Goal: Ask a question

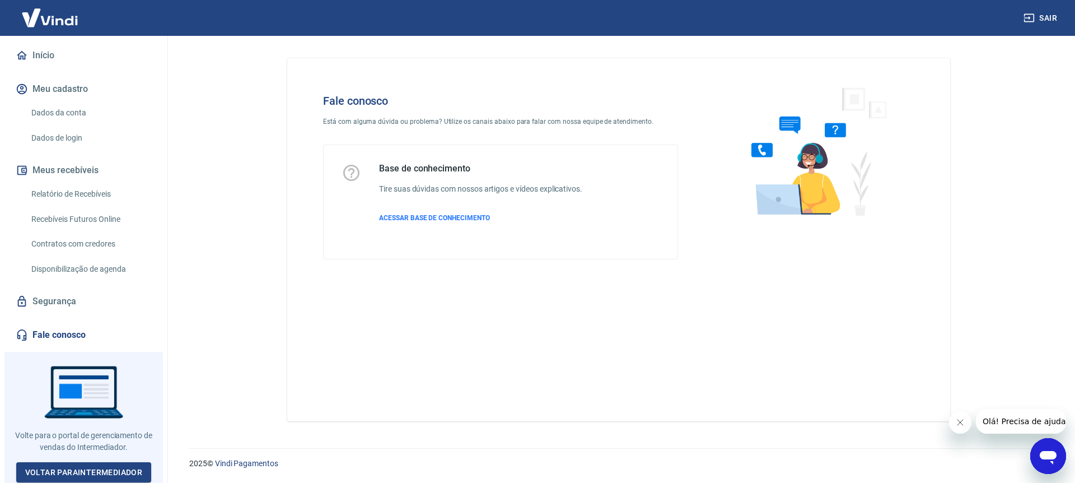
click at [73, 381] on div at bounding box center [83, 419] width 158 height 135
click at [798, 184] on img at bounding box center [814, 150] width 170 height 149
click at [769, 157] on img at bounding box center [814, 150] width 170 height 149
click at [758, 148] on img at bounding box center [814, 150] width 170 height 149
click at [455, 223] on div "Base de conhecimento Tire suas dúvidas com nossos artigos e vídeos explicativos…" at bounding box center [480, 202] width 203 height 78
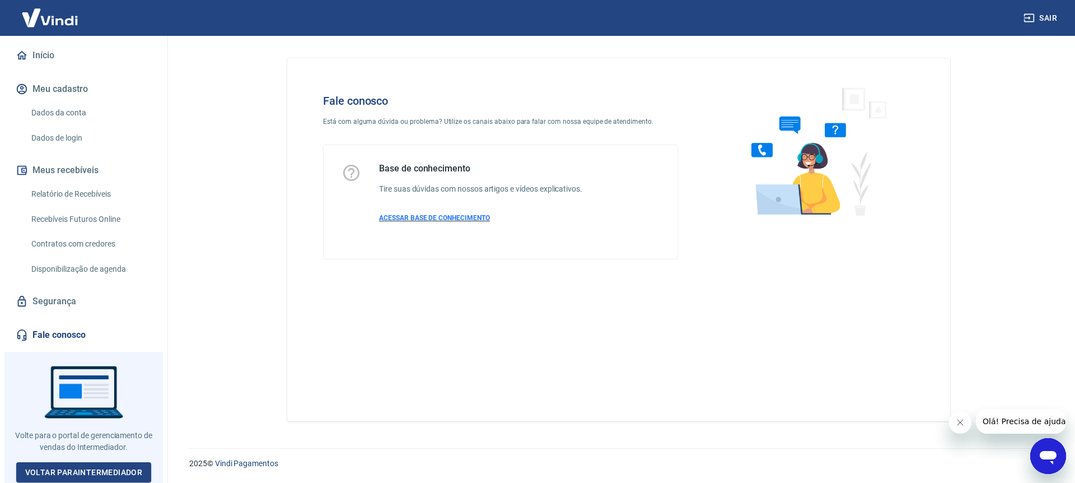
click at [455, 214] on span "ACESSAR BASE DE CONHECIMENTO" at bounding box center [434, 218] width 111 height 8
click at [1024, 426] on button "Olá! Precisa de ajuda?" at bounding box center [1026, 421] width 101 height 25
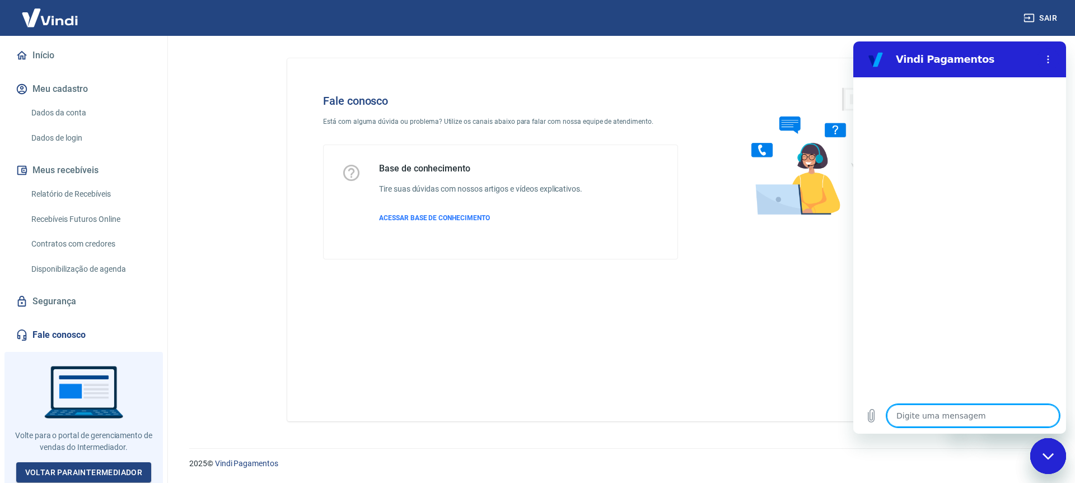
click at [923, 410] on textarea at bounding box center [973, 415] width 172 height 22
type textarea "o"
type textarea "x"
type textarea "oi"
type textarea "x"
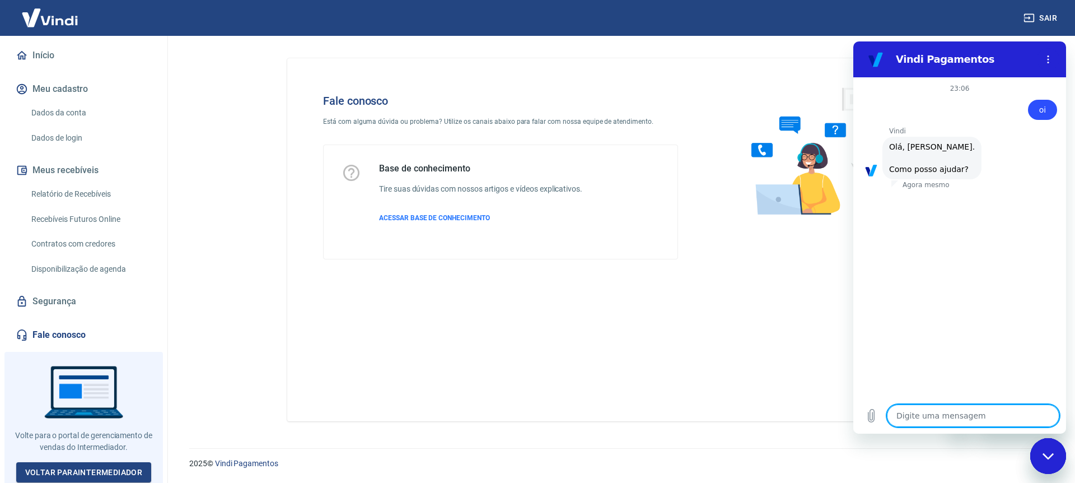
scroll to position [26, 0]
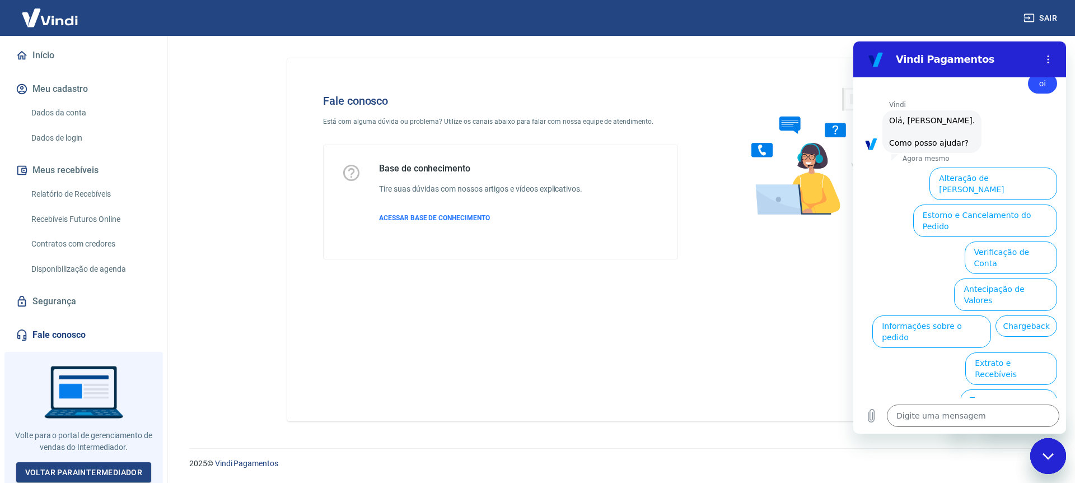
drag, startPoint x: 994, startPoint y: 241, endPoint x: 1690, endPoint y: 310, distance: 699.3
click at [853, 335] on html "Vindi Pagamentos 23:06 diz: oi Enviado · Agora mesmo [PERSON_NAME] diz: [PERSON…" at bounding box center [959, 237] width 213 height 392
click at [995, 315] on button "Chargeback" at bounding box center [1026, 325] width 62 height 21
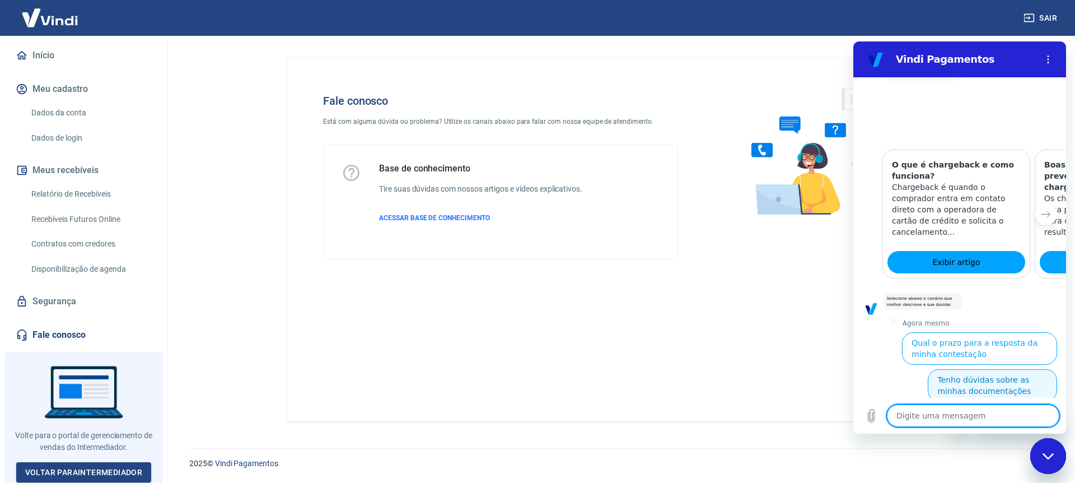
scroll to position [371, 0]
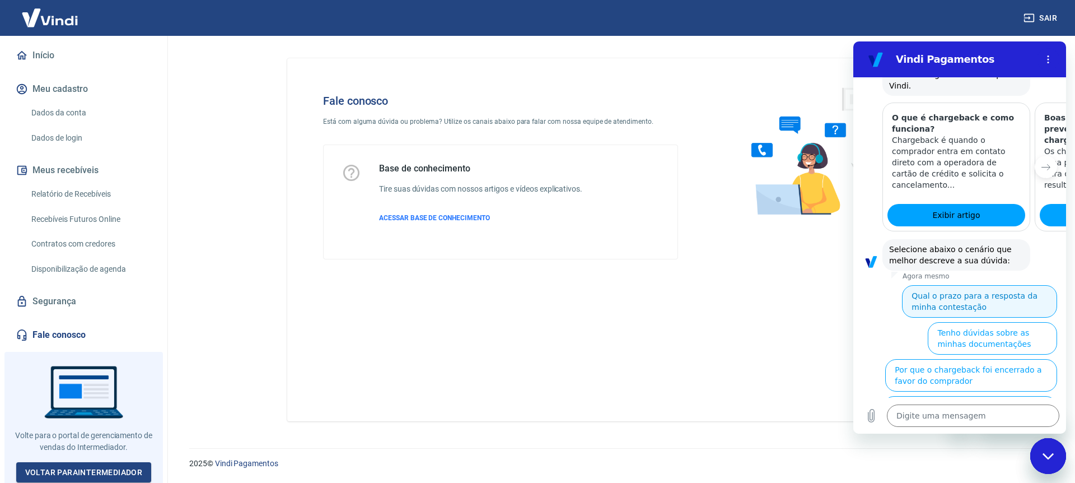
click at [918, 285] on button "Qual o prazo para a resposta da minha contestação" at bounding box center [979, 301] width 155 height 32
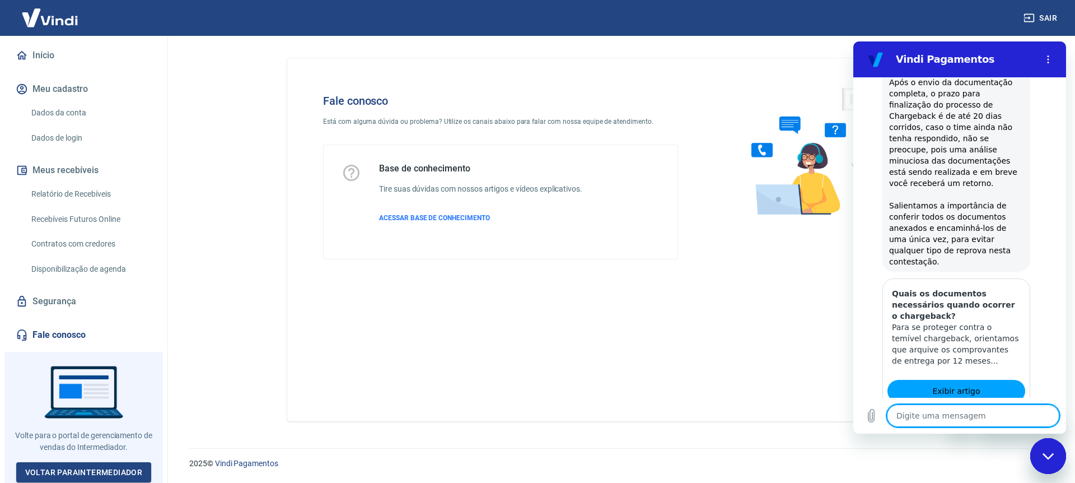
scroll to position [779, 0]
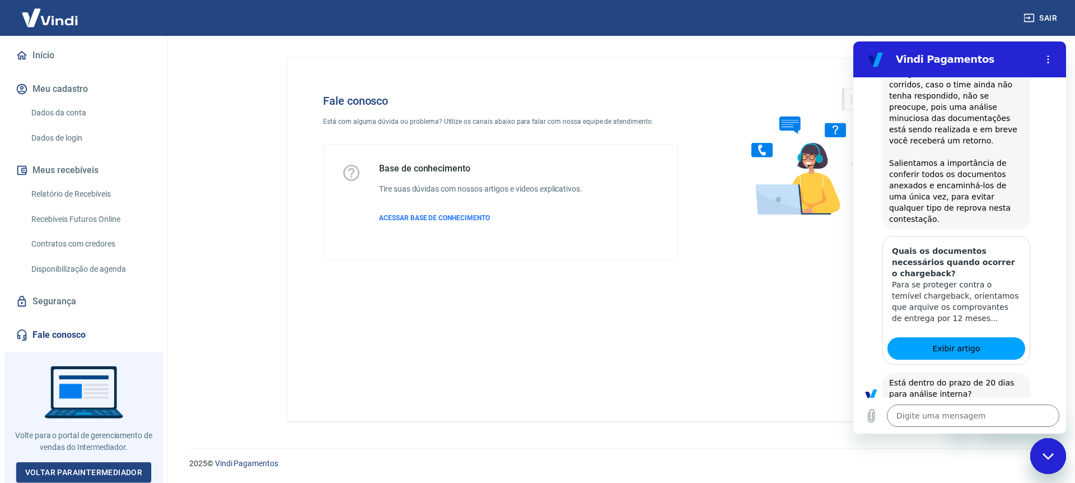
click at [992, 418] on button "Sim" at bounding box center [1002, 428] width 32 height 21
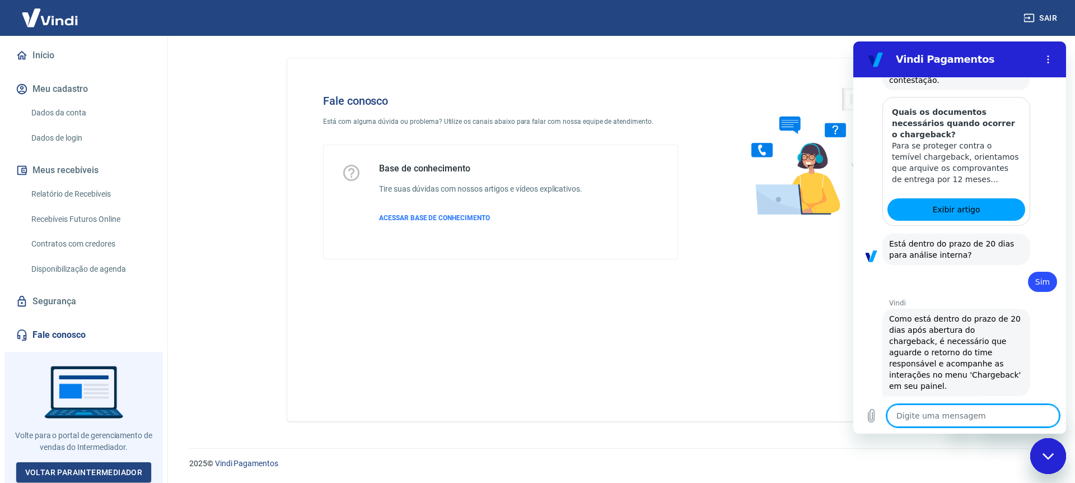
scroll to position [920, 0]
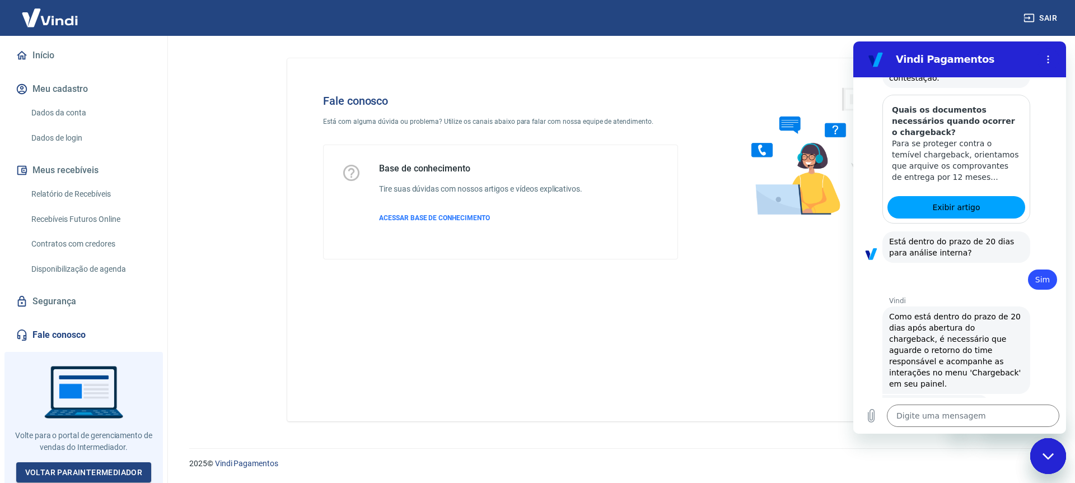
click at [999, 429] on button "Sim" at bounding box center [1002, 439] width 32 height 21
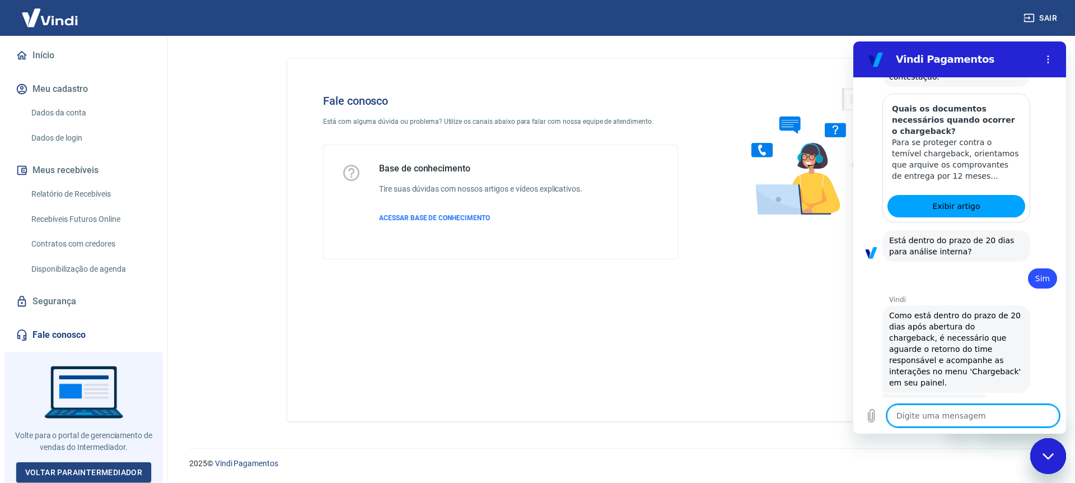
type textarea "x"
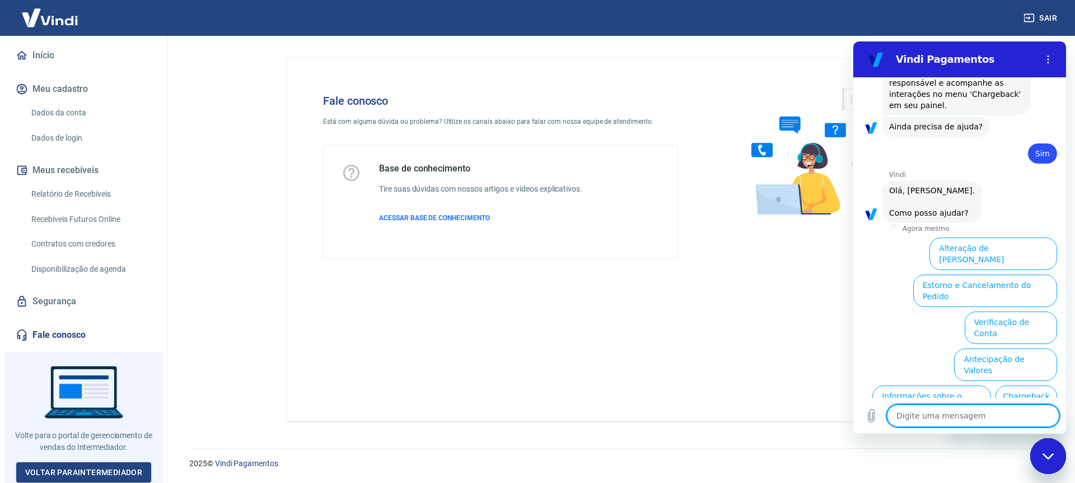
scroll to position [1212, 0]
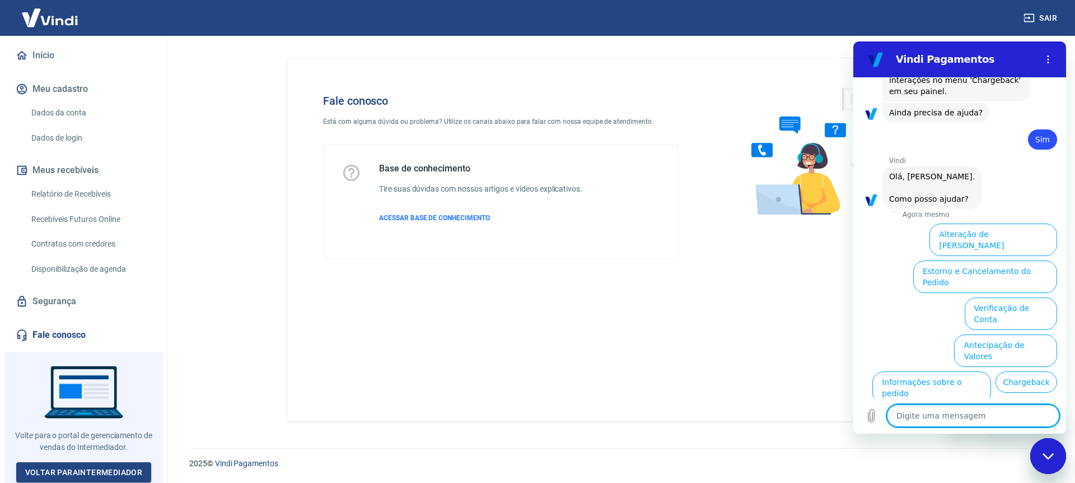
click at [936, 414] on textarea at bounding box center [973, 415] width 172 height 22
type textarea "F"
type textarea "x"
type textarea "Fa"
type textarea "x"
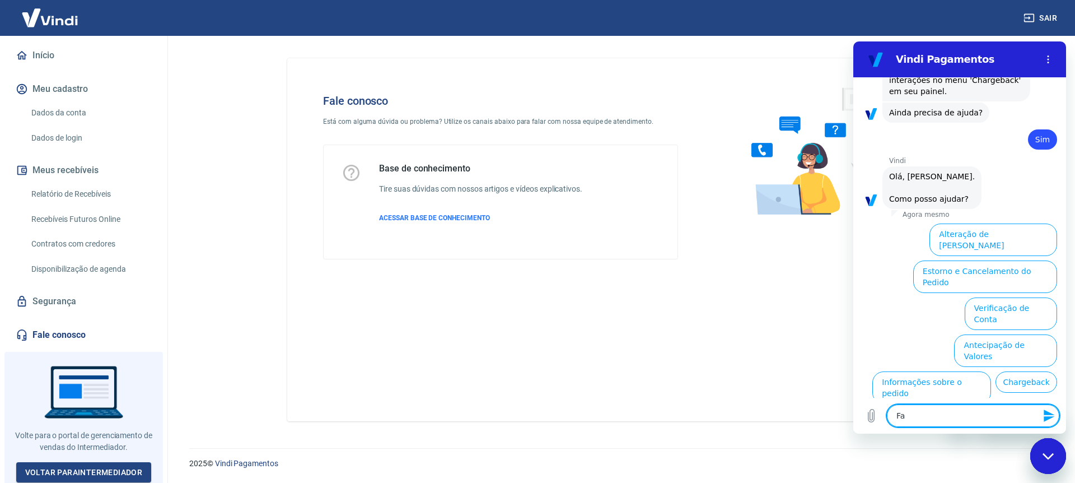
type textarea "Fal"
type textarea "x"
type textarea "Fala"
type textarea "x"
type textarea "Falar"
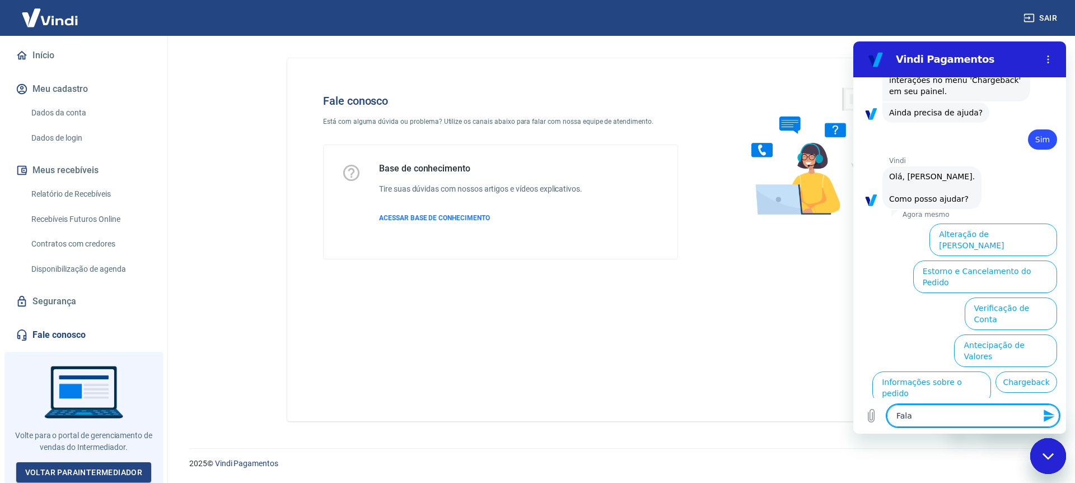
type textarea "x"
type textarea "Falar"
type textarea "x"
type textarea "Falar c"
type textarea "x"
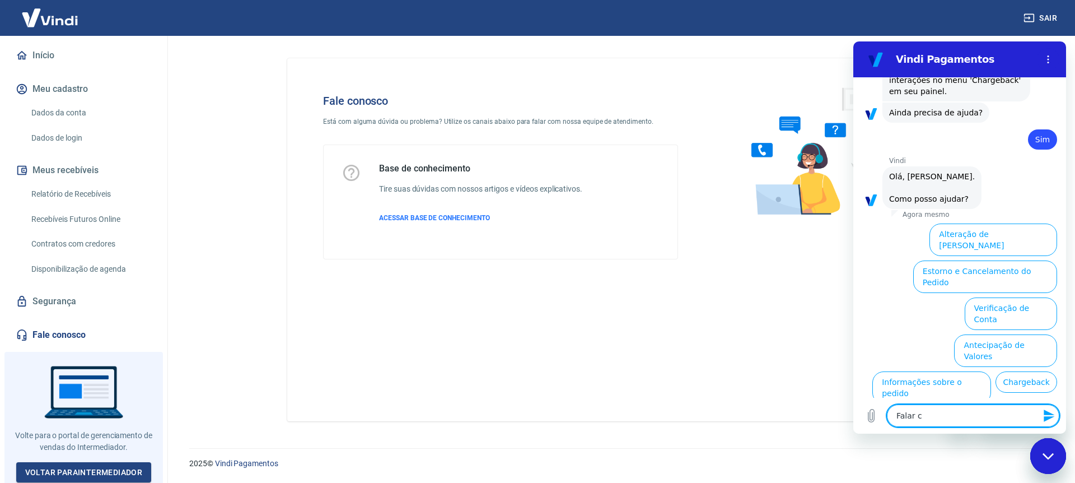
type textarea "Falar co"
type textarea "x"
type textarea "Falar com"
type textarea "x"
type textarea "Falar com"
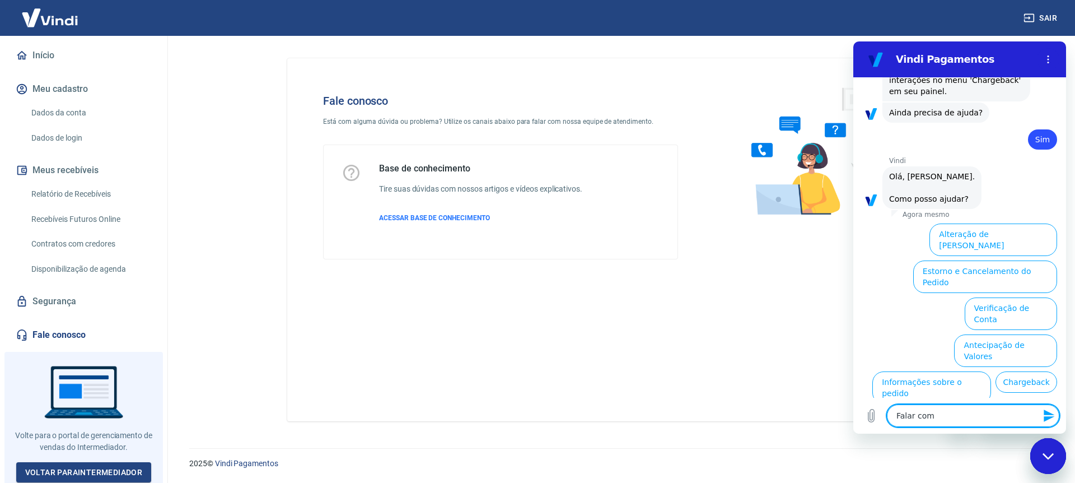
type textarea "x"
type textarea "Falar com a"
type textarea "x"
type textarea "Falar com at"
type textarea "x"
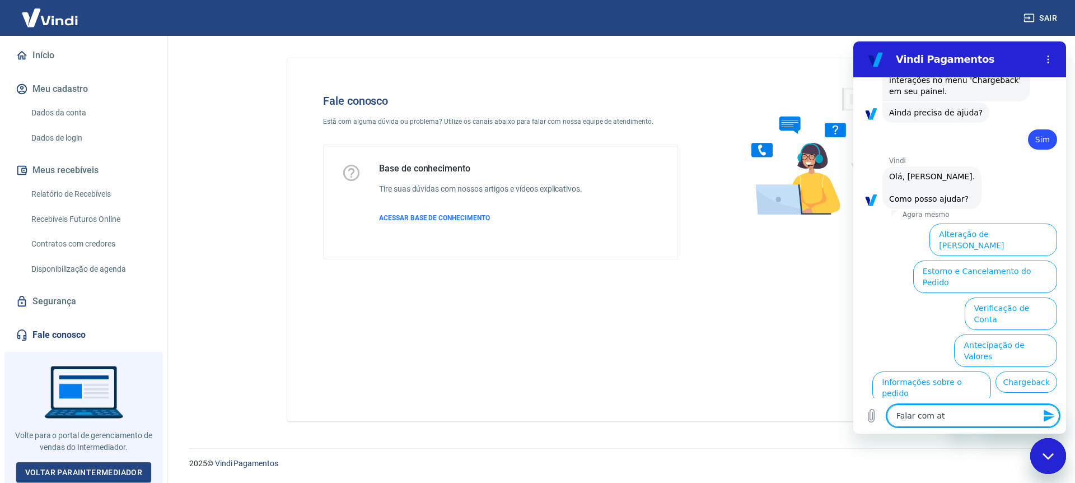
type textarea "Falar com ate"
type textarea "x"
type textarea "Falar com [GEOGRAPHIC_DATA]"
type textarea "x"
type textarea "Falar com atend"
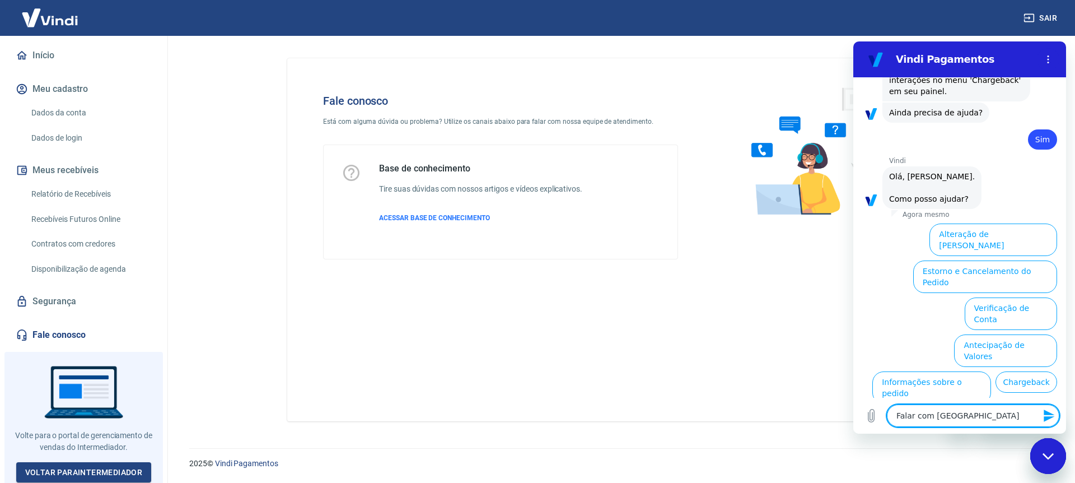
type textarea "x"
type textarea "Falar com atende"
type textarea "x"
type textarea "Falar com atenden"
type textarea "x"
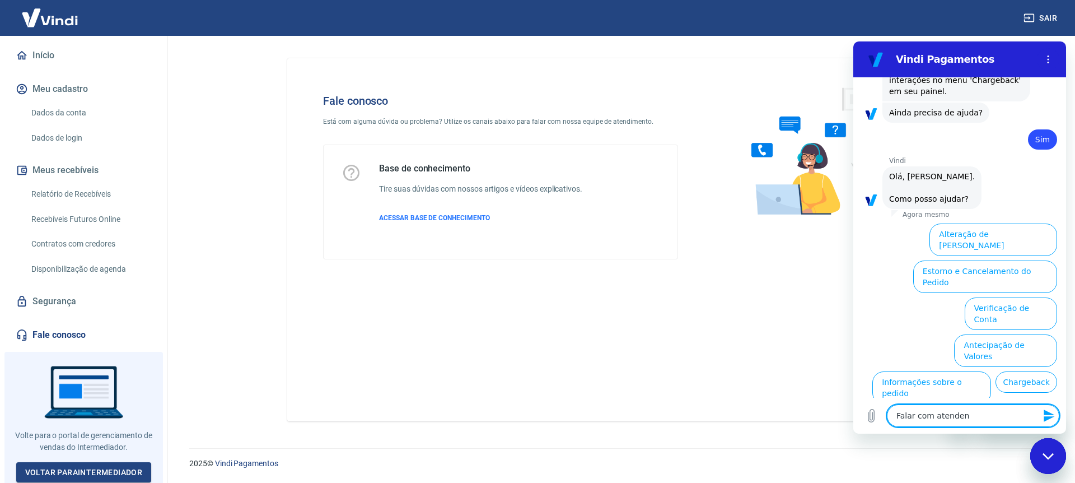
type textarea "Falar com atendent"
type textarea "x"
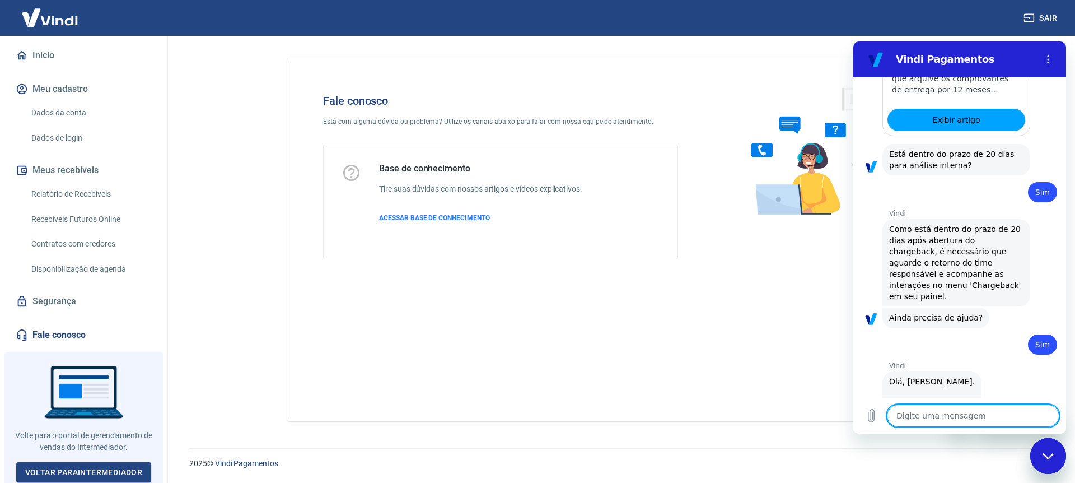
type textarea "x"
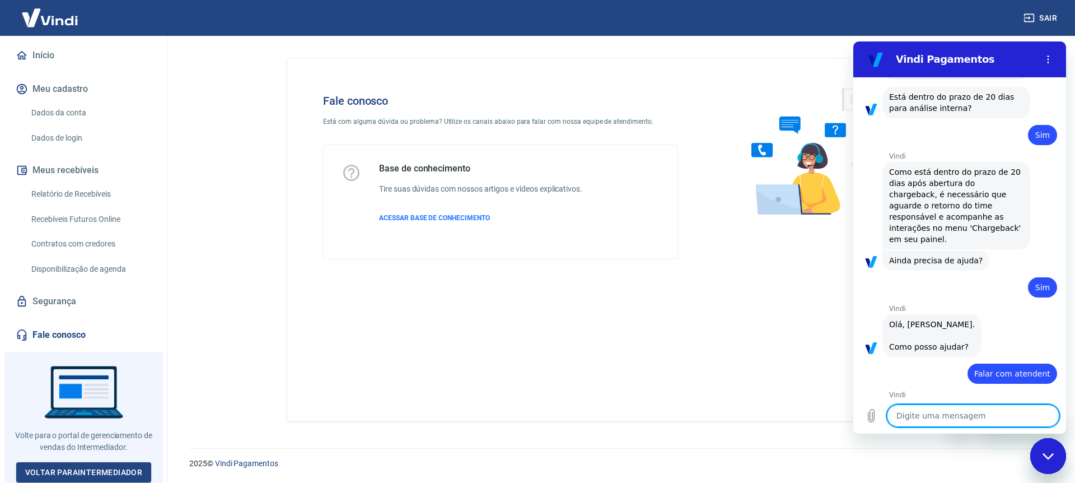
scroll to position [1066, 0]
